Goal: Task Accomplishment & Management: Manage account settings

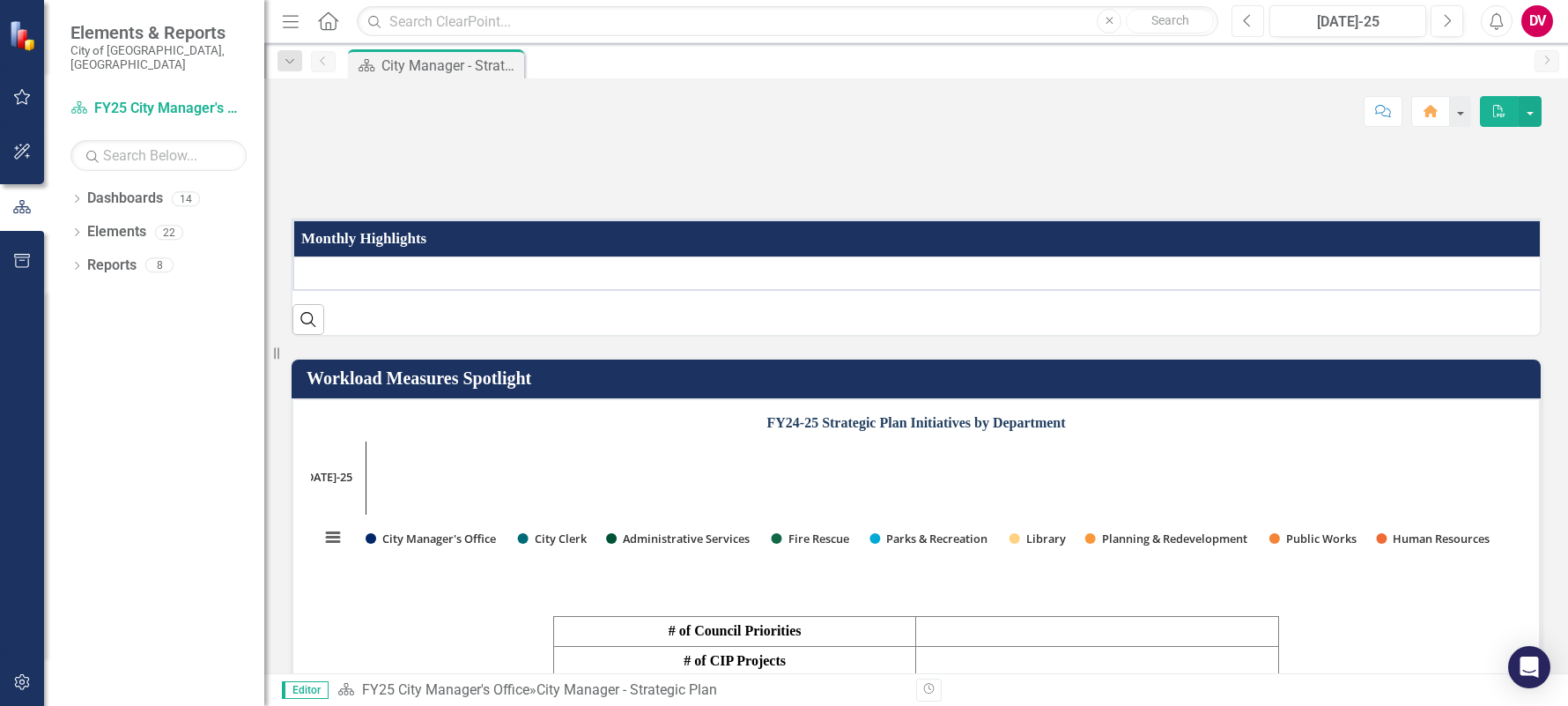
click at [1245, 14] on icon "Previous" at bounding box center [1248, 21] width 10 height 16
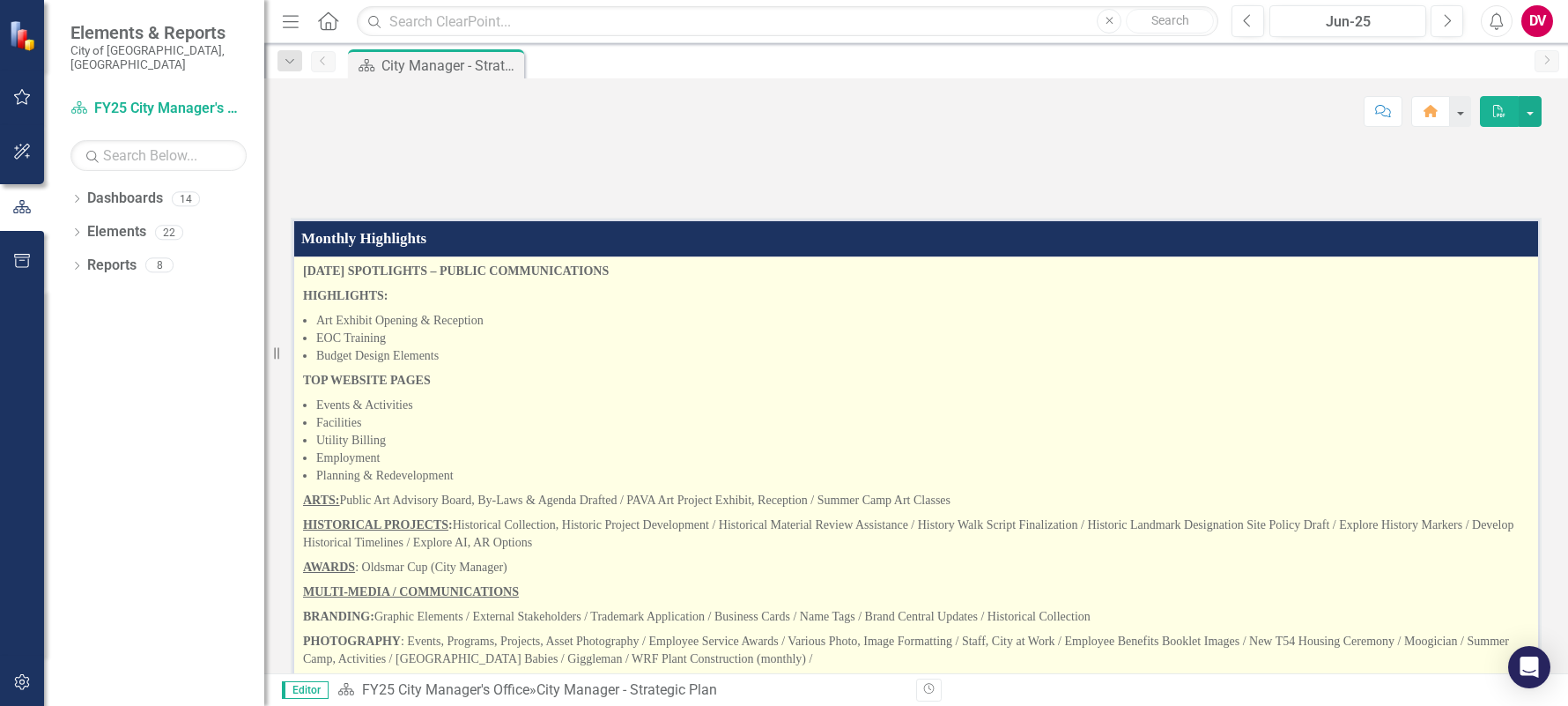
click at [486, 309] on p "HIGHLIGHTS:" at bounding box center [915, 295] width 1226 height 24
click at [443, 329] on li "Art Exhibit Opening & Reception" at bounding box center [923, 320] width 1213 height 18
click at [300, 402] on div "Monthly Highlights [DATE] SPOTLIGHTS – PUBLIC COMMUNICATIONS HIGHLIGHTS: Art Ex…" at bounding box center [916, 505] width 1251 height 576
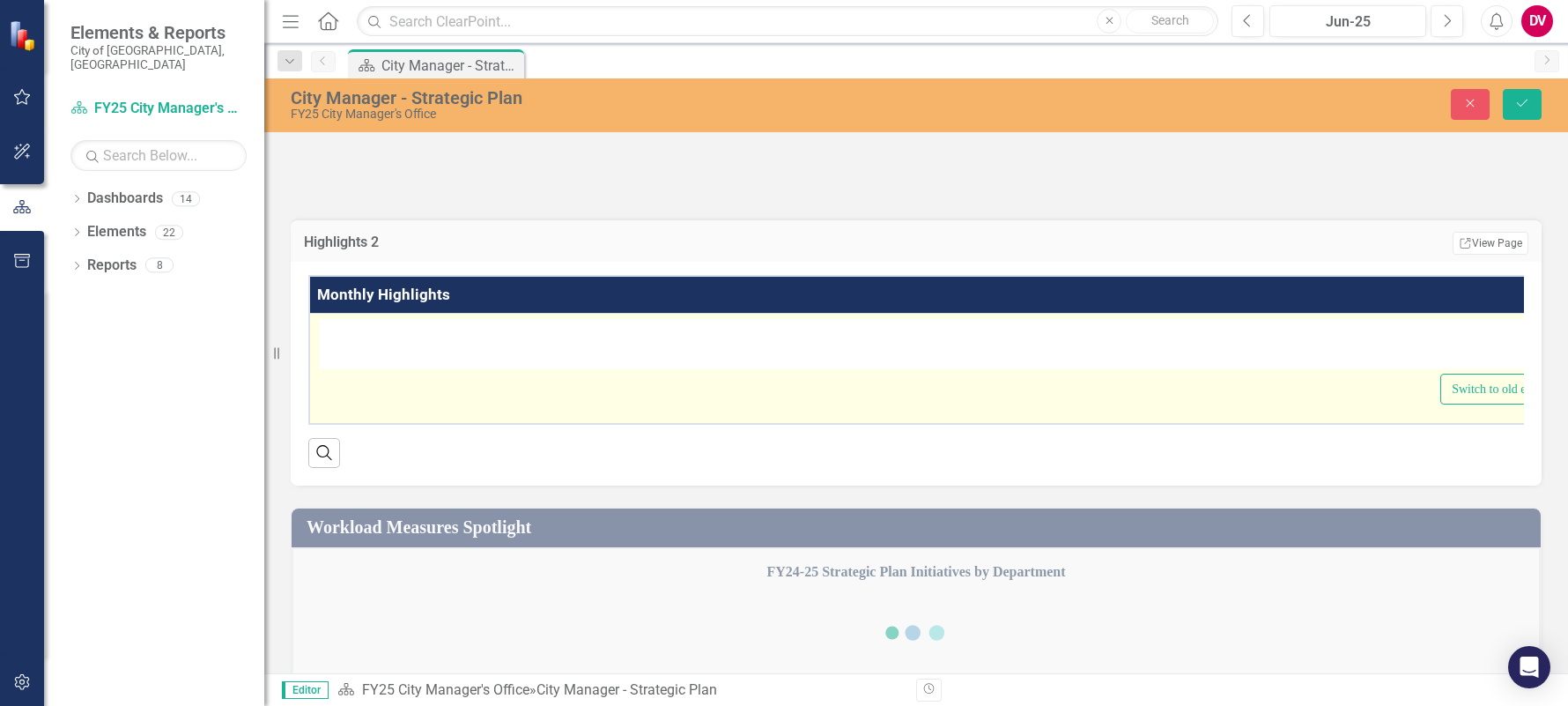
type textarea "<p><strong>[DATE] SPOTLIGHTS &ndash; PUBLIC COMMUNICATIONS</strong></p> <p><str…"
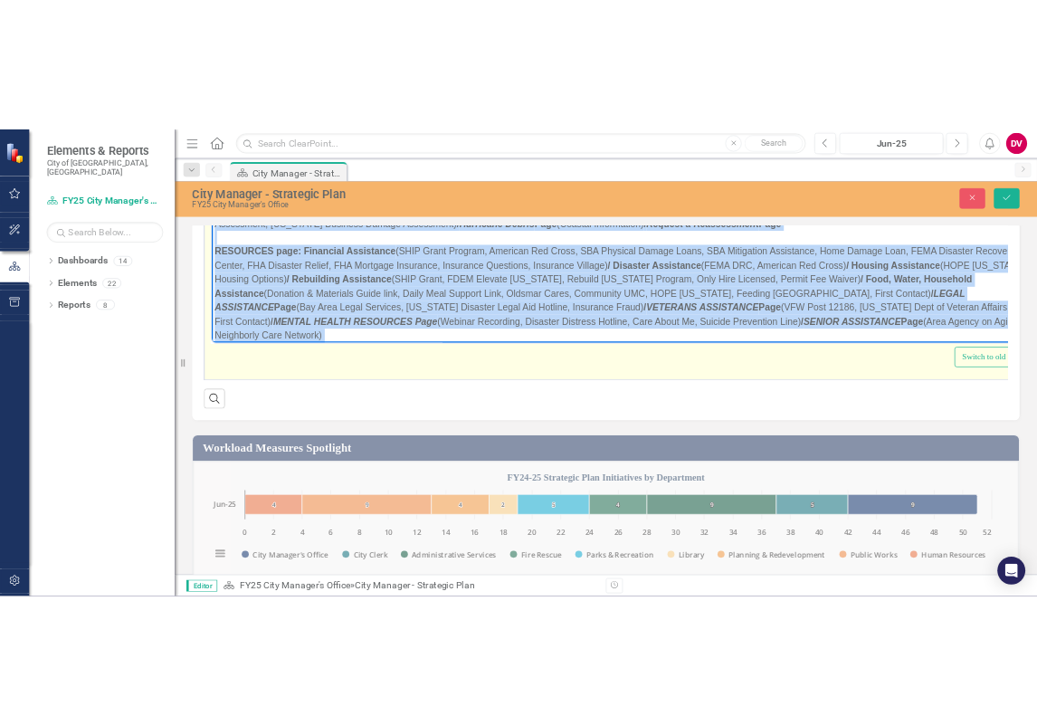
scroll to position [1300, 0]
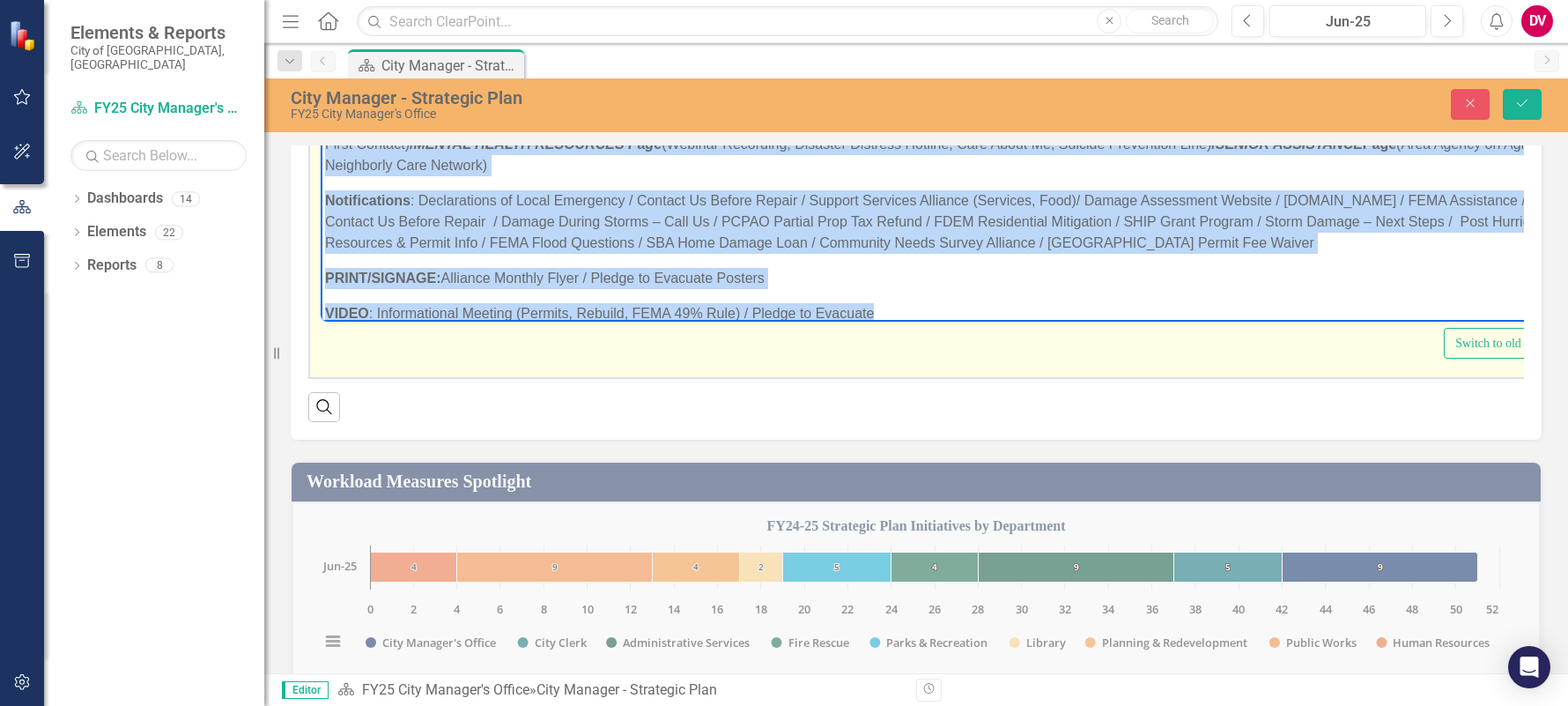
drag, startPoint x: 320, startPoint y: 27, endPoint x: 1048, endPoint y: 337, distance: 791.3
copy body "LORE 5523 IPSUMDOLOR – SITAME CONSECTETURADI ELITSEDDOE: Tem Incidid Utlabor & …"
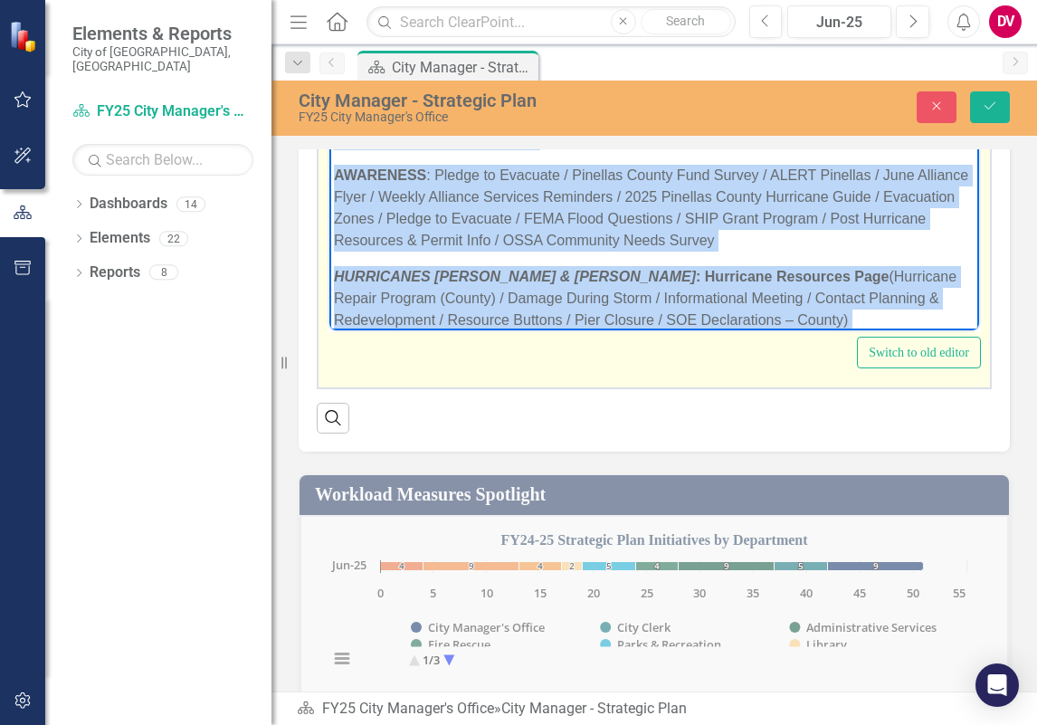
scroll to position [277, 0]
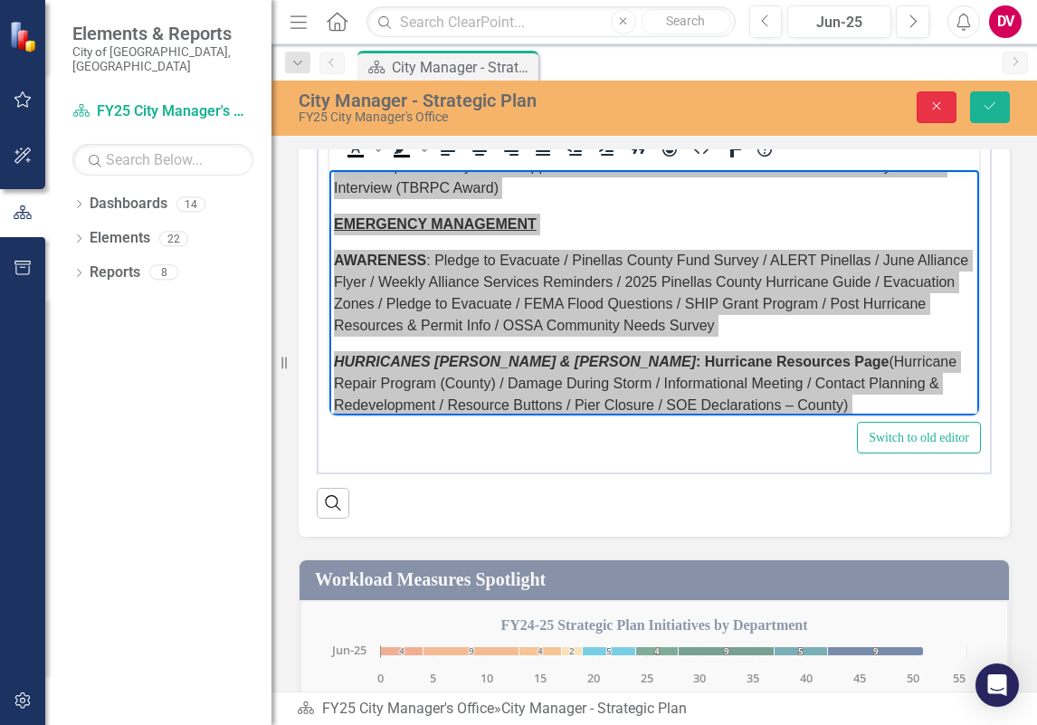
click at [935, 108] on icon "button" at bounding box center [937, 106] width 8 height 8
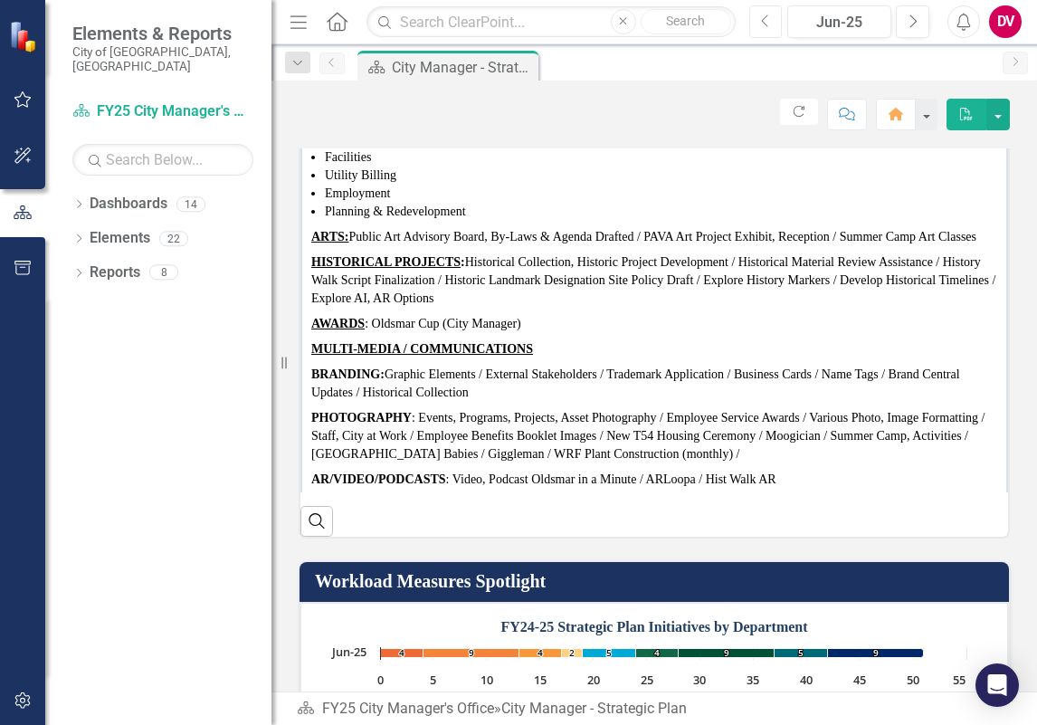
click at [770, 23] on icon "Previous" at bounding box center [766, 22] width 10 height 16
